Goal: Task Accomplishment & Management: Use online tool/utility

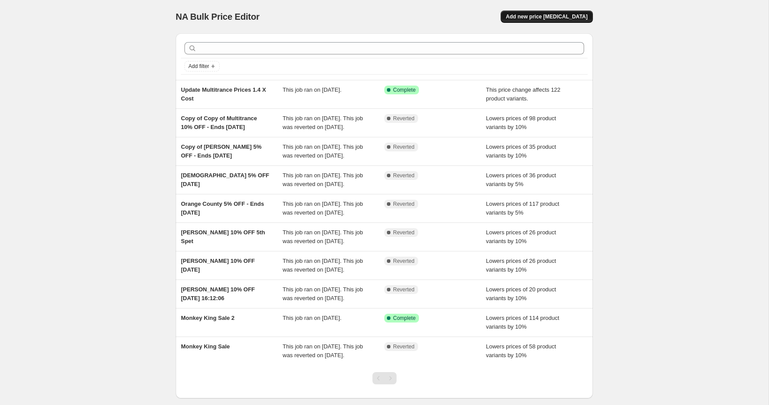
click at [542, 17] on span "Add new price [MEDICAL_DATA]" at bounding box center [547, 16] width 82 height 7
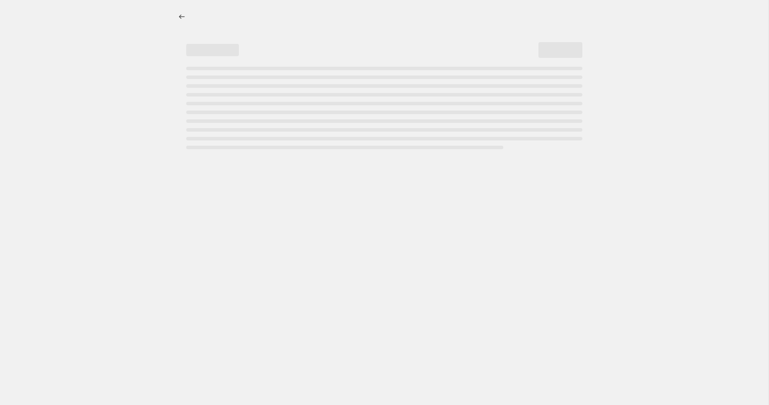
select select "percentage"
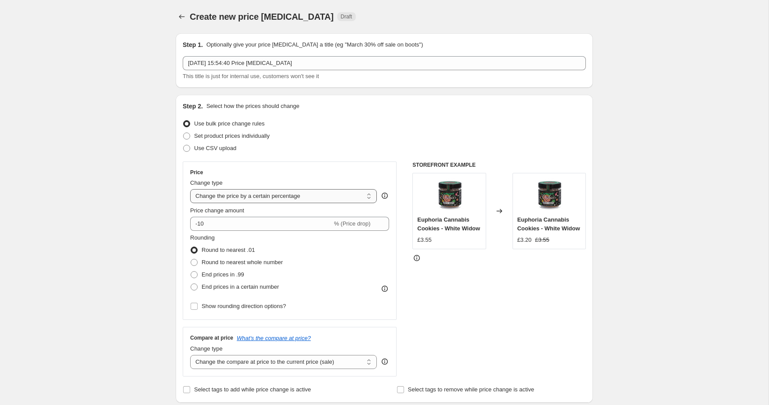
click at [228, 197] on select "Change the price to a certain amount Change the price by a certain amount Chang…" at bounding box center [283, 196] width 187 height 14
click at [190, 189] on select "Change the price to a certain amount Change the price by a certain amount Chang…" at bounding box center [283, 196] width 187 height 14
click at [179, 18] on icon "Price change jobs" at bounding box center [181, 16] width 9 height 9
